Goal: Information Seeking & Learning: Understand process/instructions

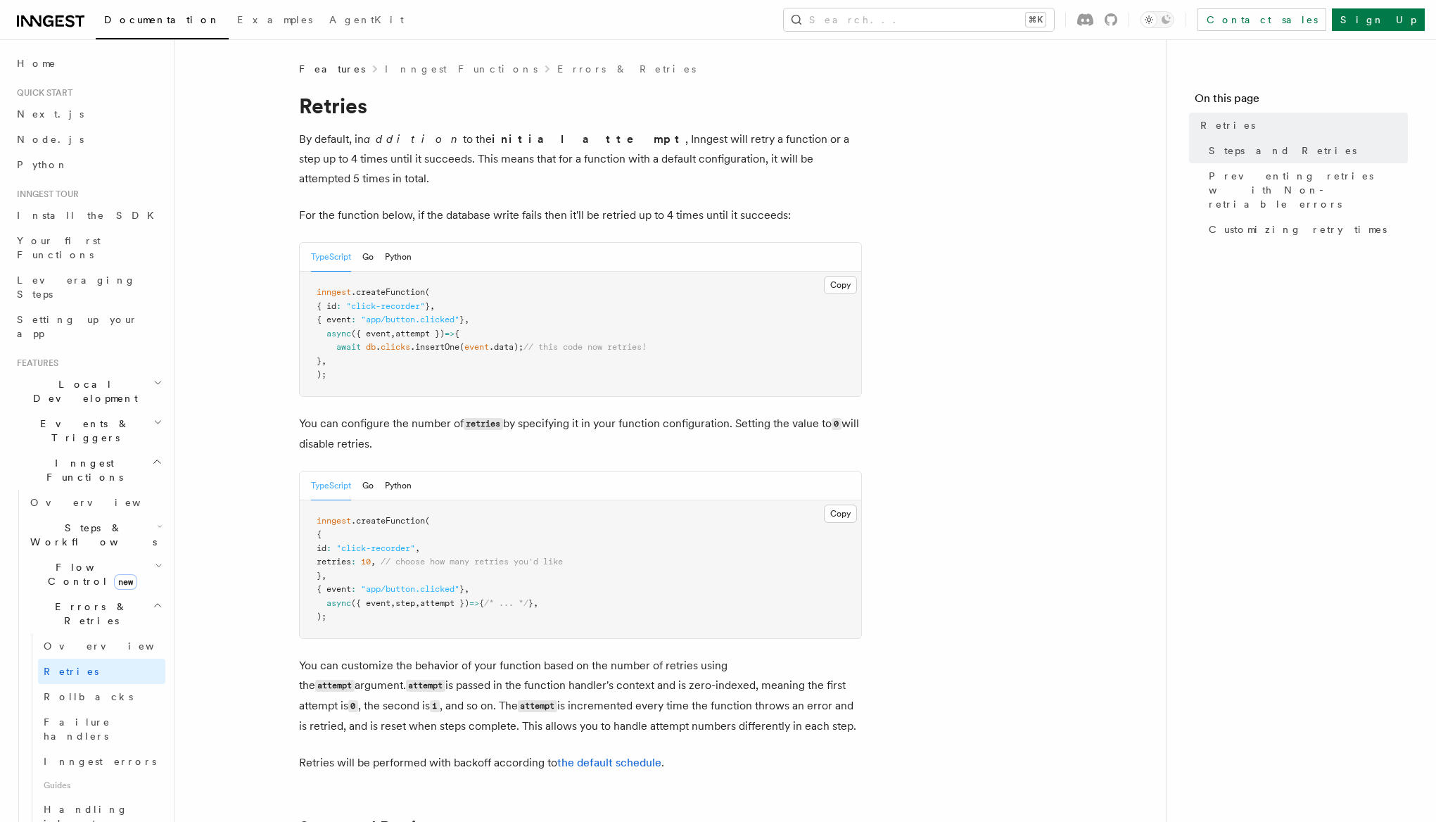
click at [351, 557] on span "retries" at bounding box center [334, 562] width 34 height 10
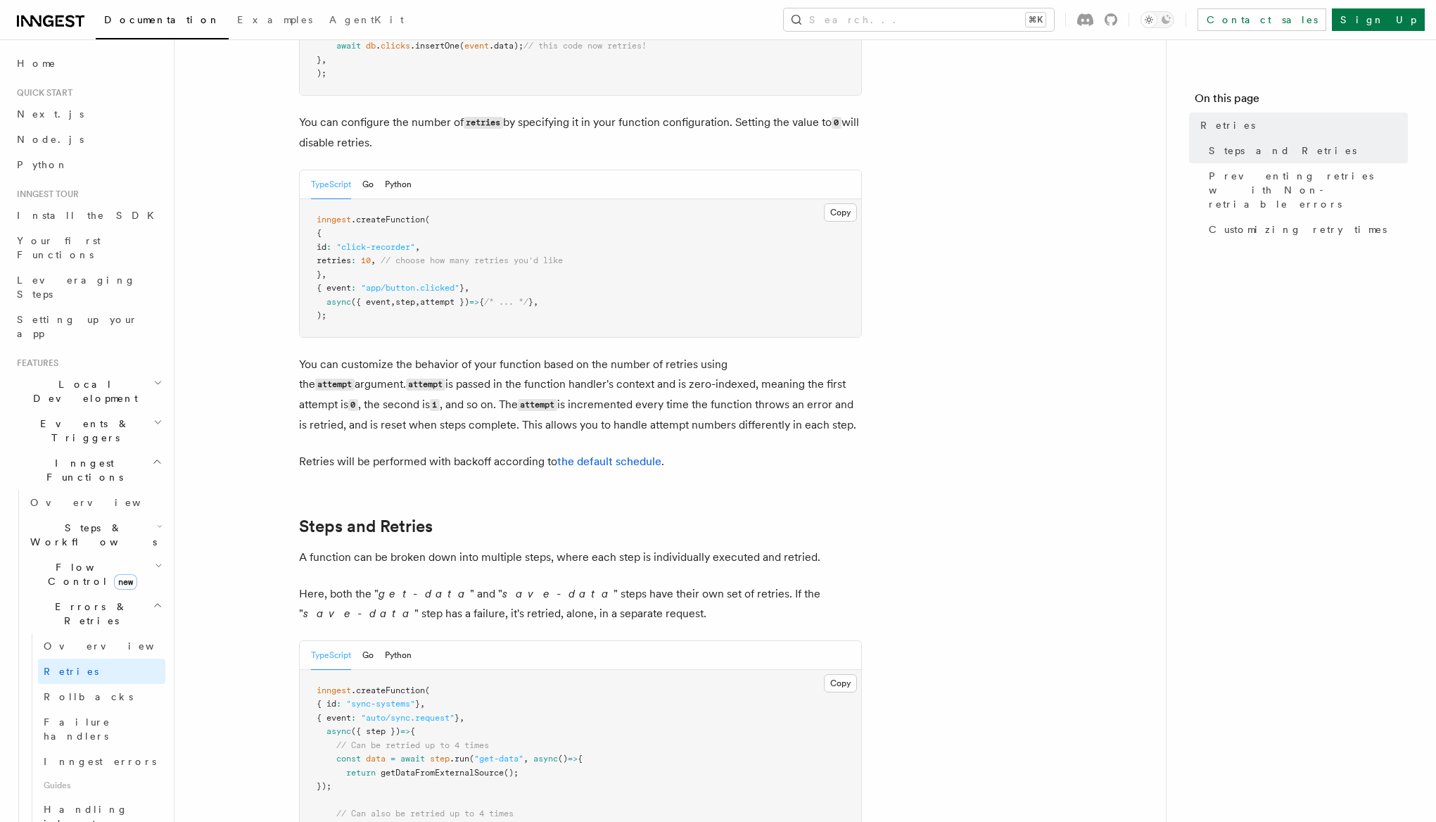
scroll to position [431, 0]
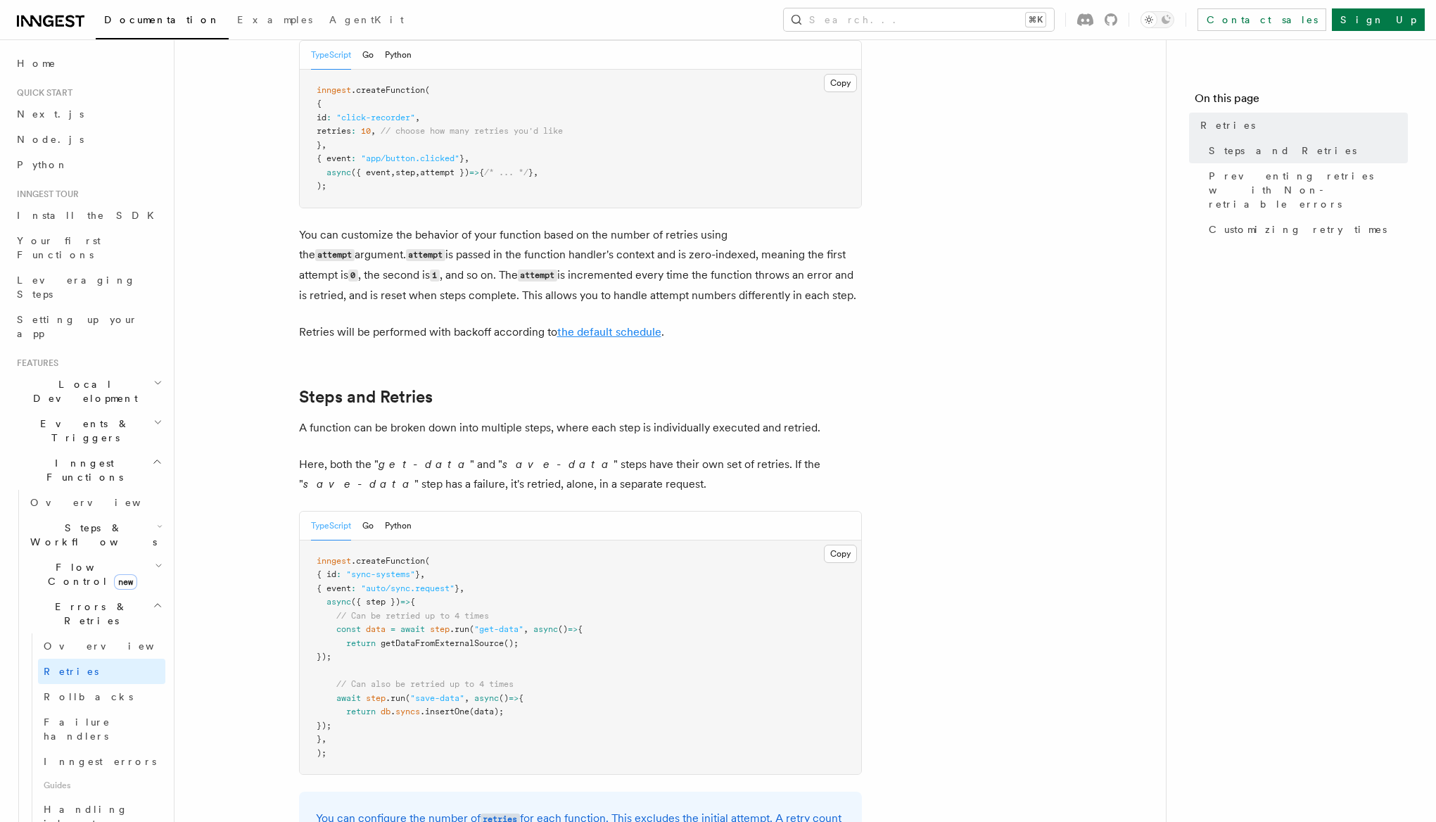
click at [649, 325] on link "the default schedule" at bounding box center [609, 331] width 104 height 13
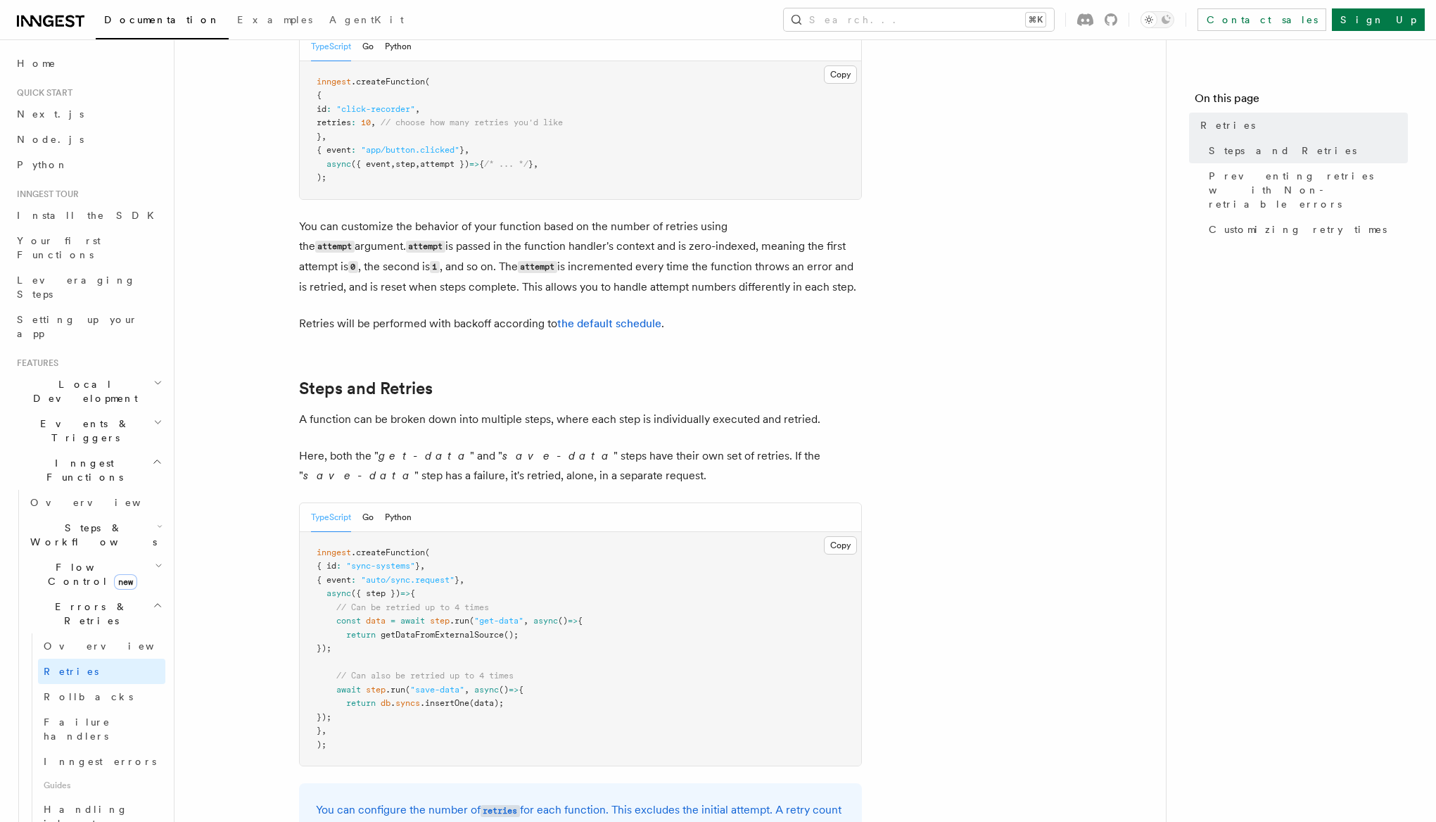
scroll to position [521, 0]
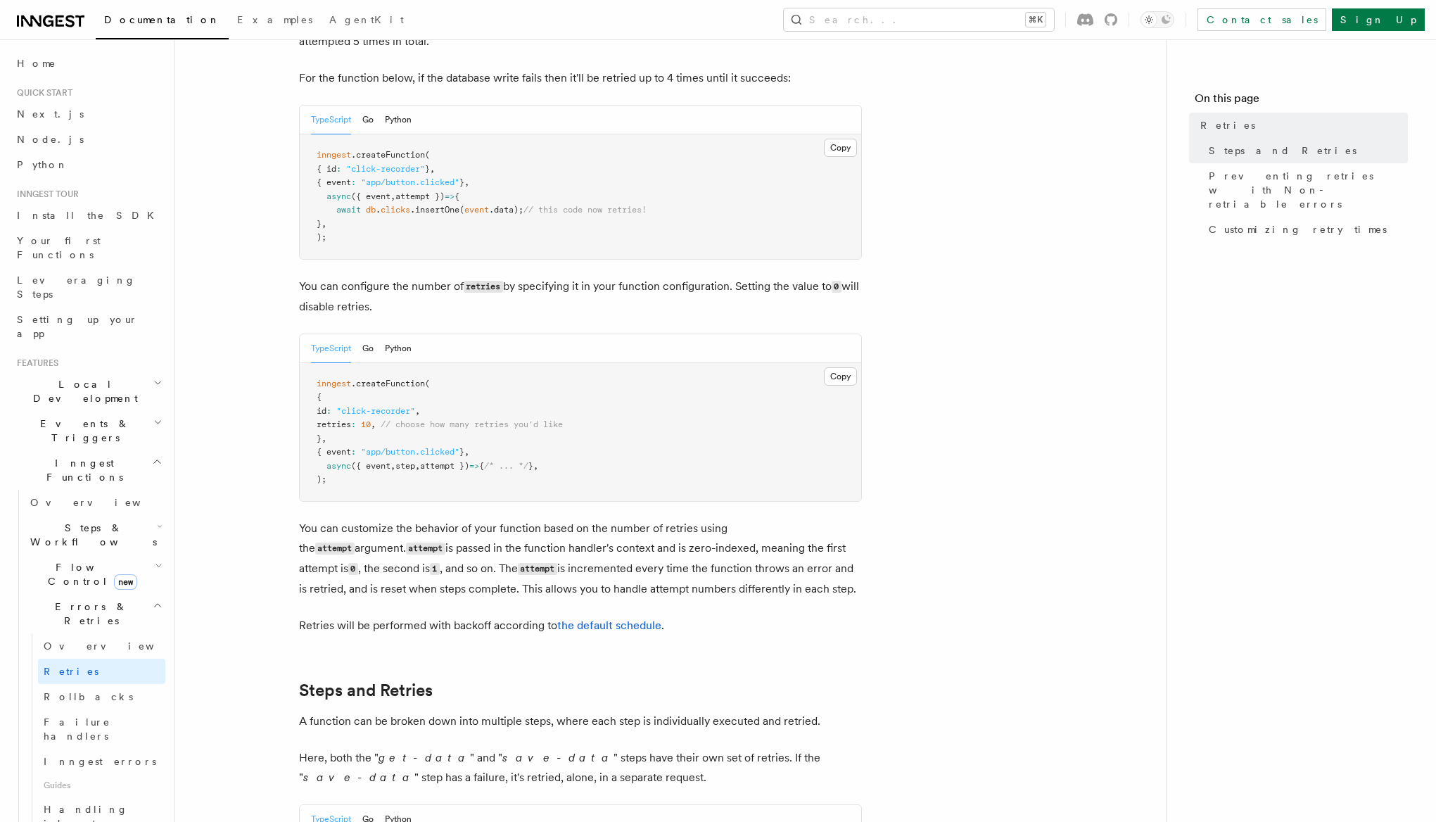
scroll to position [163, 0]
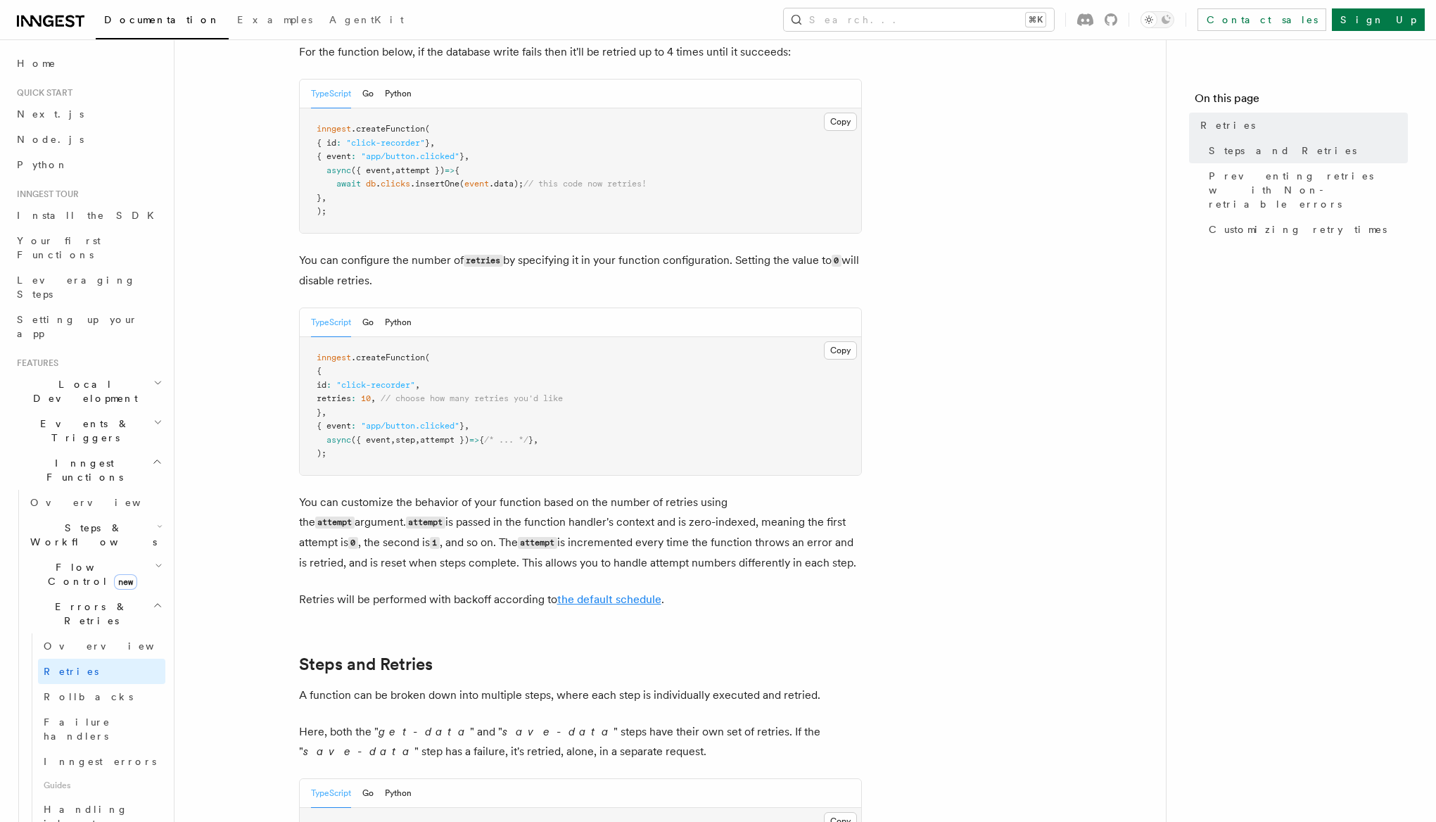
click at [606, 592] on link "the default schedule" at bounding box center [609, 598] width 104 height 13
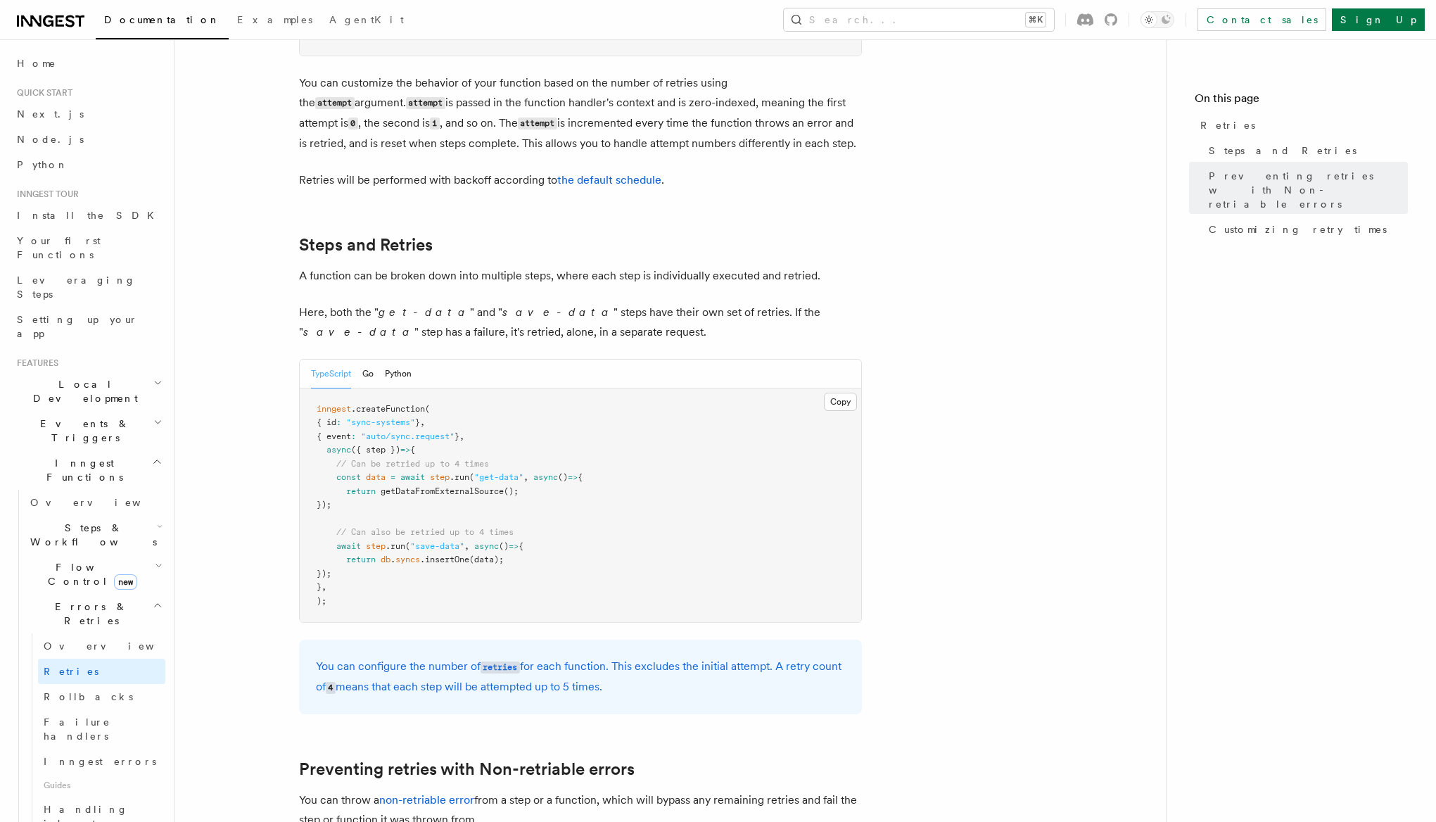
scroll to position [356, 0]
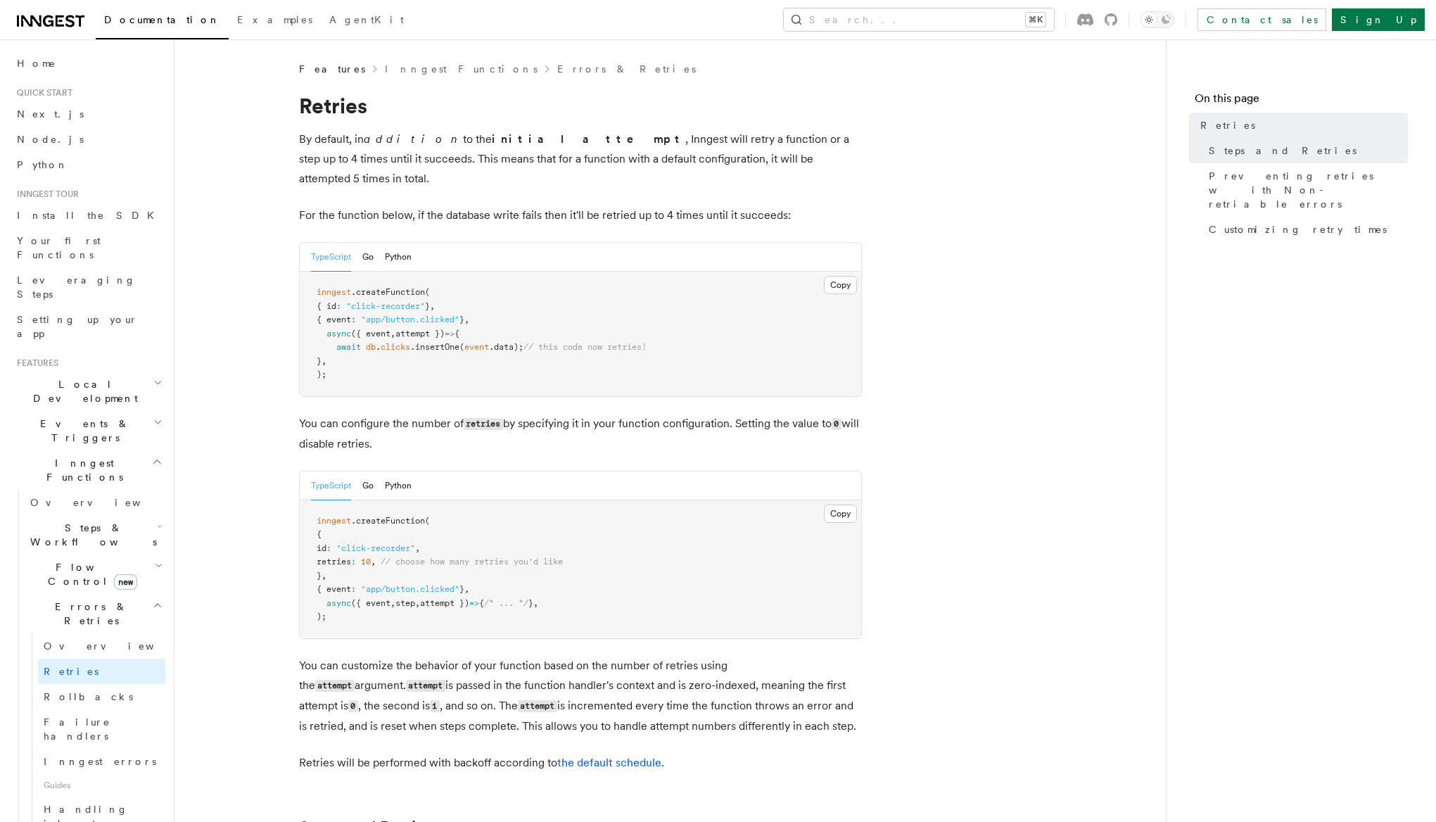
click at [511, 557] on span "// choose how many retries you'd like" at bounding box center [472, 562] width 182 height 10
copy code "retries : 10 , // choose how many retries you'd like"
click at [577, 756] on link "the default schedule" at bounding box center [609, 762] width 104 height 13
